Goal: Information Seeking & Learning: Learn about a topic

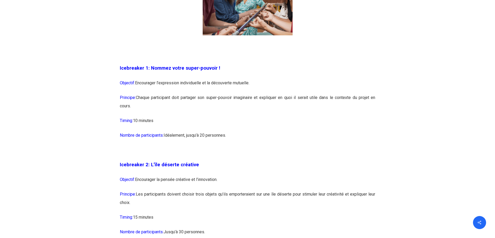
scroll to position [419, 0]
drag, startPoint x: 176, startPoint y: 103, endPoint x: 254, endPoint y: 114, distance: 78.5
click at [254, 114] on p "Principe: Chaque participant doit partager son super-pouvoir imaginaire et expl…" at bounding box center [247, 104] width 255 height 23
drag, startPoint x: 254, startPoint y: 114, endPoint x: 210, endPoint y: 117, distance: 44.6
click at [210, 117] on p "Timing: 10 minutes" at bounding box center [247, 123] width 255 height 15
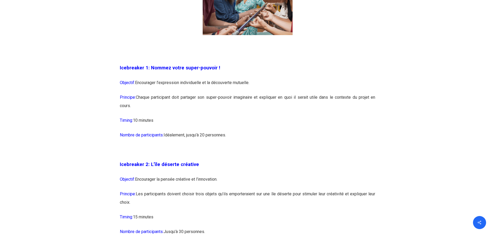
drag, startPoint x: 120, startPoint y: 68, endPoint x: 230, endPoint y: 134, distance: 128.1
click at [149, 154] on p at bounding box center [247, 153] width 255 height 15
drag, startPoint x: 230, startPoint y: 138, endPoint x: 118, endPoint y: 70, distance: 131.9
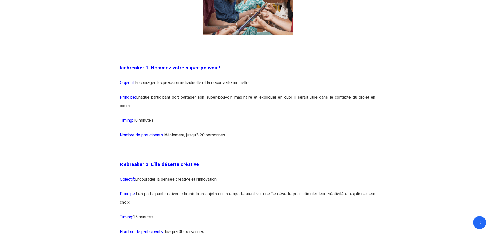
copy div "Icebreaker 1: Nommez votre super-pouvoir ! Objectif: Encourager l’expression in…"
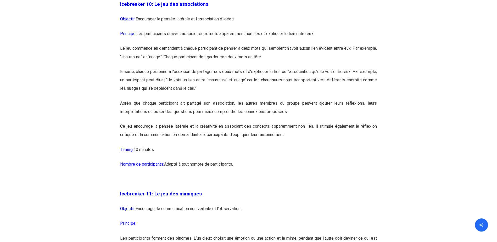
scroll to position [1912, 0]
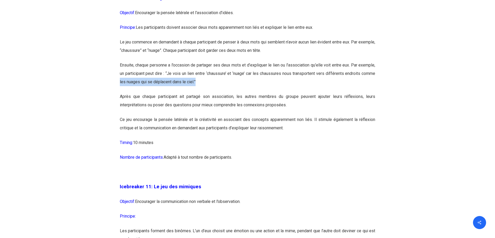
drag, startPoint x: 114, startPoint y: 99, endPoint x: 214, endPoint y: 100, distance: 100.1
drag, startPoint x: 214, startPoint y: 100, endPoint x: 196, endPoint y: 100, distance: 17.8
click at [196, 92] on p "Ensuite, chaque personne a l’occasion de partager ses deux mots et d’expliquer …" at bounding box center [247, 76] width 255 height 31
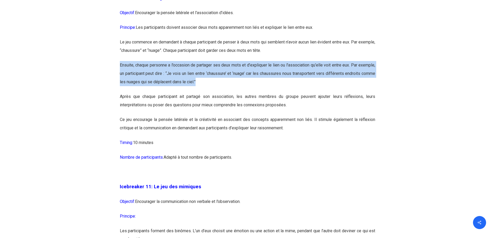
drag, startPoint x: 199, startPoint y: 100, endPoint x: 118, endPoint y: 83, distance: 82.3
click at [216, 92] on p "Ensuite, chaque personne a l’occasion de partager ses deux mots et d’expliquer …" at bounding box center [247, 76] width 255 height 31
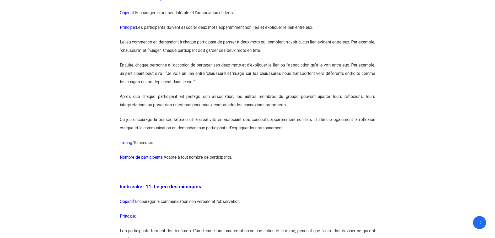
drag, startPoint x: 242, startPoint y: 176, endPoint x: 115, endPoint y: 161, distance: 128.2
drag, startPoint x: 115, startPoint y: 161, endPoint x: 172, endPoint y: 161, distance: 56.6
click at [172, 153] on p "Timing: 10 minutes" at bounding box center [247, 146] width 255 height 15
drag, startPoint x: 164, startPoint y: 161, endPoint x: 97, endPoint y: 155, distance: 67.8
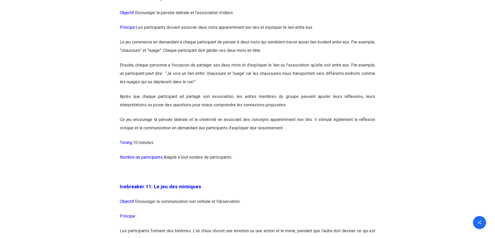
drag, startPoint x: 97, startPoint y: 155, endPoint x: 105, endPoint y: 161, distance: 10.0
drag, startPoint x: 159, startPoint y: 160, endPoint x: 115, endPoint y: 17, distance: 149.3
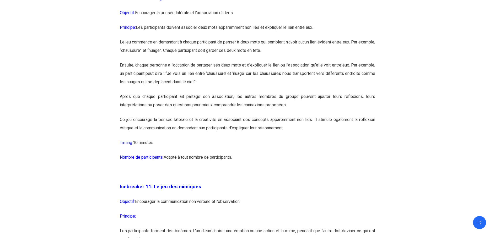
click at [173, 153] on p "Timing: 10 minutes" at bounding box center [247, 146] width 255 height 15
drag, startPoint x: 161, startPoint y: 156, endPoint x: 119, endPoint y: 30, distance: 133.5
drag, startPoint x: 119, startPoint y: 30, endPoint x: 136, endPoint y: 60, distance: 34.2
click at [136, 60] on p "Le jeu commence en demandant à chaque participant de penser à deux mots qui sem…" at bounding box center [247, 49] width 255 height 23
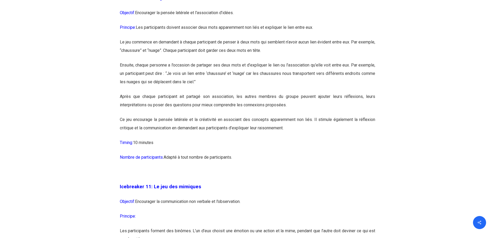
drag, startPoint x: 120, startPoint y: 30, endPoint x: 239, endPoint y: 176, distance: 188.7
click at [238, 168] on p "Nombre de participants: Adapté à tout nombre de participants." at bounding box center [247, 160] width 255 height 15
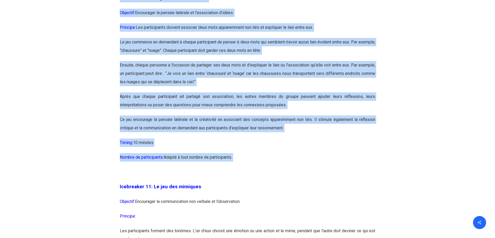
drag, startPoint x: 238, startPoint y: 175, endPoint x: 123, endPoint y: 15, distance: 197.1
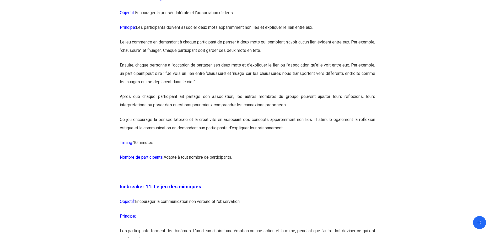
drag, startPoint x: 123, startPoint y: 15, endPoint x: 112, endPoint y: 15, distance: 11.5
drag, startPoint x: 113, startPoint y: 14, endPoint x: 151, endPoint y: 24, distance: 39.4
drag, startPoint x: 265, startPoint y: 180, endPoint x: 114, endPoint y: 14, distance: 224.1
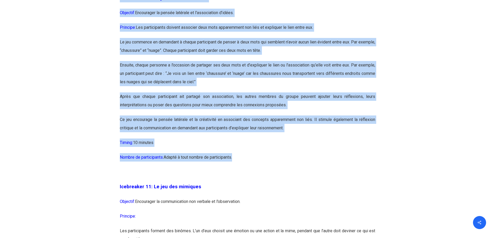
drag, startPoint x: 114, startPoint y: 14, endPoint x: 223, endPoint y: 179, distance: 197.5
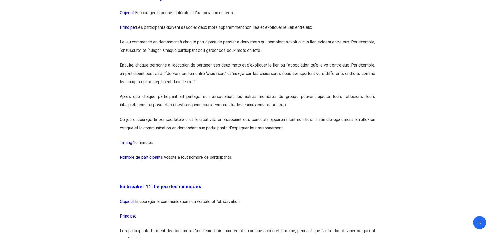
drag, startPoint x: 80, startPoint y: 178, endPoint x: 91, endPoint y: 64, distance: 114.6
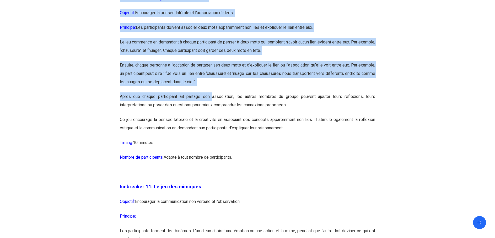
drag, startPoint x: 112, startPoint y: 17, endPoint x: 212, endPoint y: 111, distance: 137.9
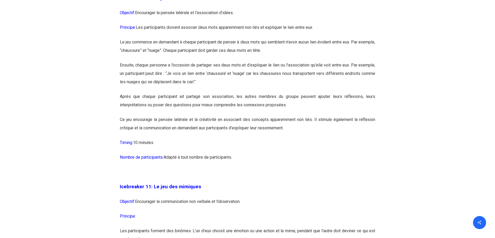
click at [228, 139] on p "Ce jeu encourage la pensée latérale et la créativité en associant des concepts …" at bounding box center [247, 127] width 255 height 23
drag, startPoint x: 261, startPoint y: 177, endPoint x: 119, endPoint y: 19, distance: 213.1
drag, startPoint x: 119, startPoint y: 19, endPoint x: 101, endPoint y: 25, distance: 18.7
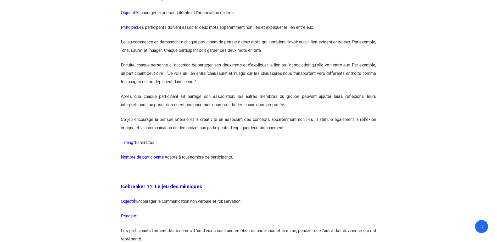
click at [164, 61] on p "Le jeu commence en demandant à chaque participant de penser à deux mots qui sem…" at bounding box center [248, 49] width 255 height 23
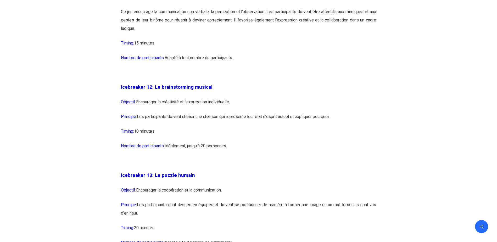
scroll to position [2305, 0]
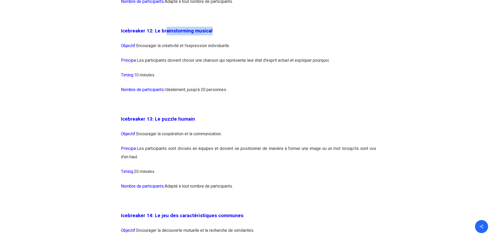
drag, startPoint x: 190, startPoint y: 47, endPoint x: 260, endPoint y: 47, distance: 70.2
click at [260, 42] on p "Icebreaker 12: Le brainstorming musical" at bounding box center [248, 34] width 255 height 15
drag, startPoint x: 260, startPoint y: 47, endPoint x: 218, endPoint y: 49, distance: 42.5
click at [218, 42] on p "Icebreaker 12: Le brainstorming musical" at bounding box center [248, 34] width 255 height 15
drag, startPoint x: 202, startPoint y: 48, endPoint x: 172, endPoint y: 49, distance: 29.9
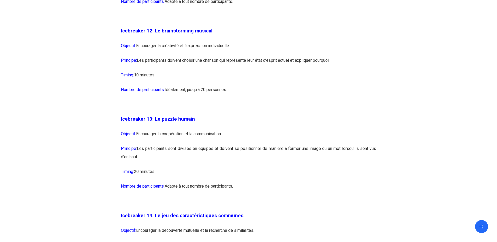
click at [201, 34] on span "Icebreaker 12: Le brainstorming musical" at bounding box center [167, 31] width 92 height 6
drag, startPoint x: 153, startPoint y: 47, endPoint x: 224, endPoint y: 46, distance: 70.7
click at [224, 42] on p "Icebreaker 12: Le brainstorming musical" at bounding box center [248, 34] width 255 height 15
drag, startPoint x: 224, startPoint y: 46, endPoint x: 209, endPoint y: 52, distance: 15.9
click at [209, 42] on p "Icebreaker 12: Le brainstorming musical" at bounding box center [248, 34] width 255 height 15
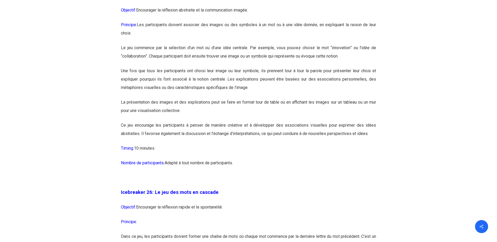
scroll to position [4480, 0]
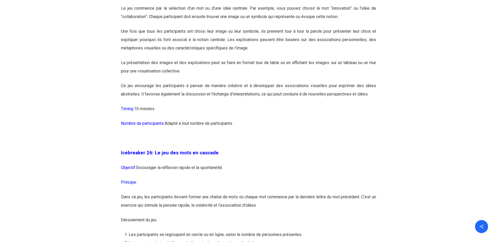
drag, startPoint x: 249, startPoint y: 174, endPoint x: 227, endPoint y: 181, distance: 23.1
click at [245, 164] on p "Icebreaker 26: Le jeu des mots en cascade" at bounding box center [248, 156] width 255 height 15
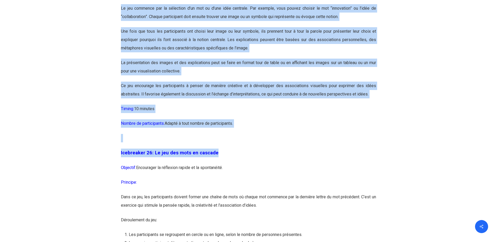
drag, startPoint x: 219, startPoint y: 182, endPoint x: 112, endPoint y: 173, distance: 107.5
drag, startPoint x: 112, startPoint y: 173, endPoint x: 122, endPoint y: 182, distance: 13.2
click at [122, 164] on p "Icebreaker 26: Le jeu des mots en cascade" at bounding box center [248, 156] width 255 height 15
